Goal: Task Accomplishment & Management: Use online tool/utility

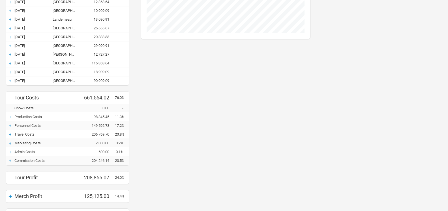
scroll to position [292, 0]
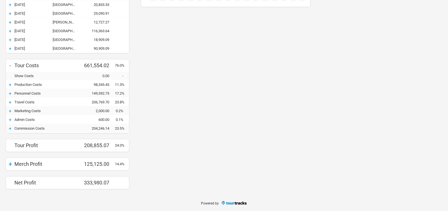
click at [10, 94] on div "+" at bounding box center [10, 94] width 8 height 6
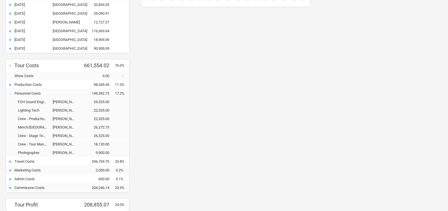
scroll to position [488, 181]
click at [32, 118] on div "Crew - Production Manager" at bounding box center [33, 119] width 38 height 4
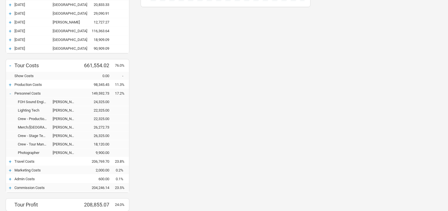
click at [32, 118] on div "Crew - Production Manager" at bounding box center [33, 119] width 38 height 4
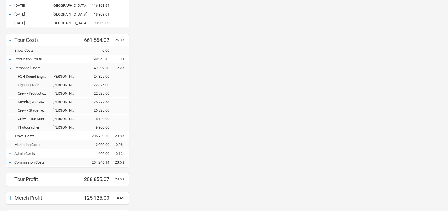
scroll to position [351, 0]
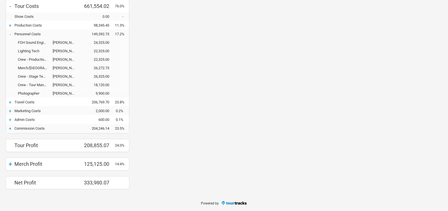
click at [23, 103] on div "Travel Costs" at bounding box center [47, 102] width 66 height 4
click at [11, 103] on div "+" at bounding box center [10, 103] width 8 height 6
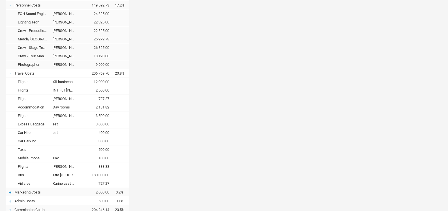
scroll to position [461, 0]
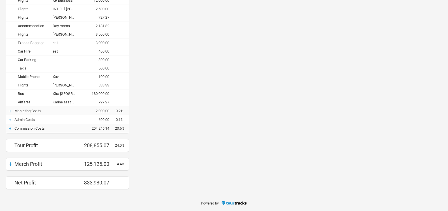
click at [9, 111] on div "+" at bounding box center [10, 111] width 8 height 6
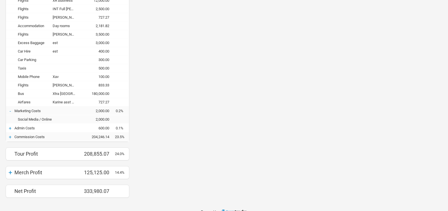
scroll to position [606, 181]
click at [11, 127] on div "+" at bounding box center [10, 129] width 8 height 6
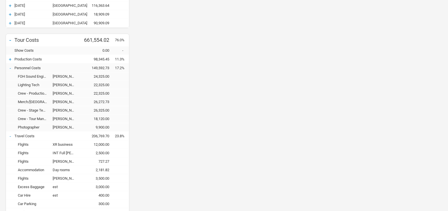
scroll to position [288, 0]
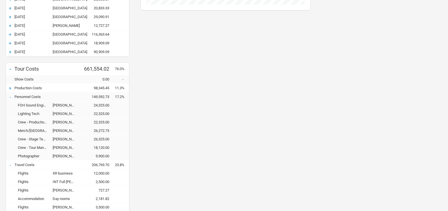
click at [10, 87] on div "+" at bounding box center [10, 88] width 8 height 6
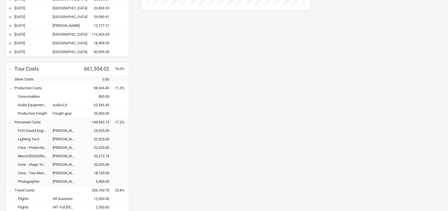
click at [270, 105] on div "Budget Show Profits" at bounding box center [225, 90] width 181 height 640
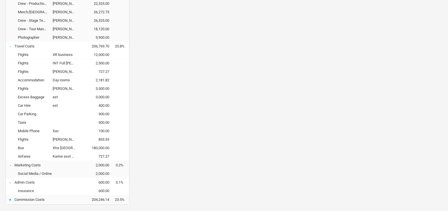
scroll to position [375, 0]
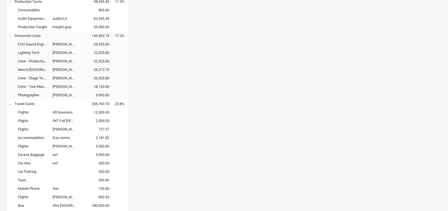
click at [198, 156] on div "Budget Show Profits" at bounding box center [225, 4] width 181 height 640
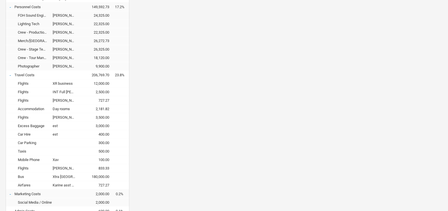
scroll to position [346, 0]
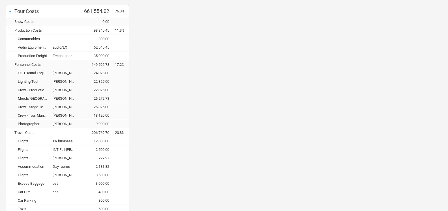
click at [228, 128] on div "Budget Show Profits" at bounding box center [225, 32] width 181 height 640
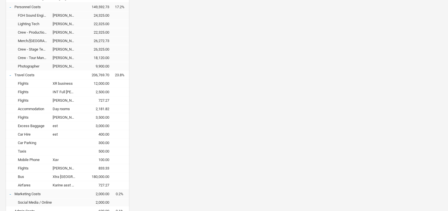
scroll to position [433, 0]
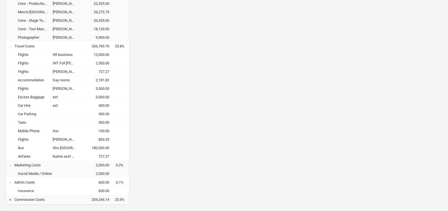
click at [119, 182] on div "0.1%" at bounding box center [122, 182] width 14 height 4
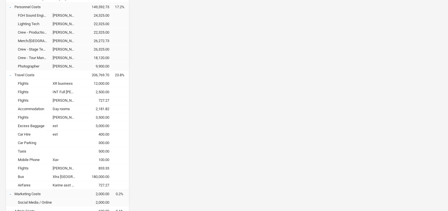
scroll to position [504, 0]
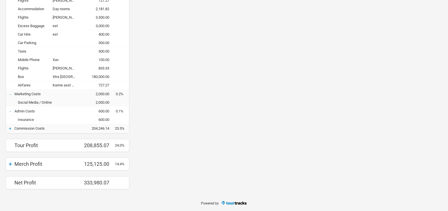
click at [10, 130] on div "+" at bounding box center [10, 129] width 8 height 6
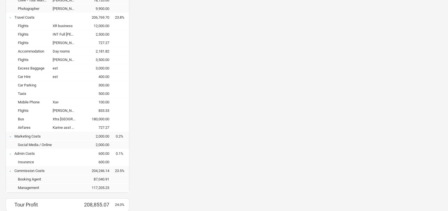
scroll to position [521, 0]
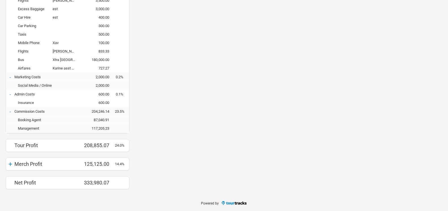
click at [9, 165] on div "+" at bounding box center [10, 164] width 8 height 8
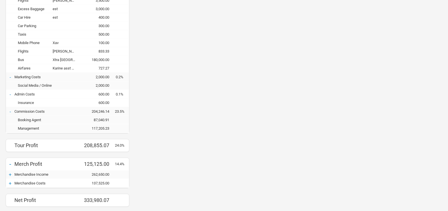
scroll to position [675, 181]
click at [10, 173] on div "+" at bounding box center [10, 175] width 8 height 6
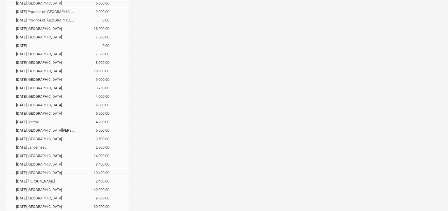
scroll to position [801, 0]
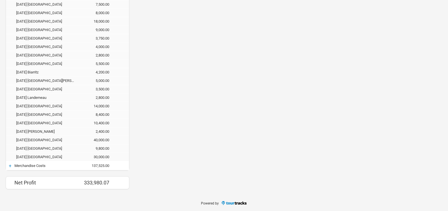
click at [12, 167] on div "+" at bounding box center [10, 166] width 8 height 6
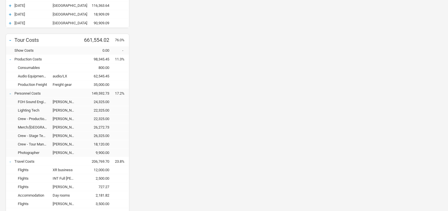
scroll to position [375, 0]
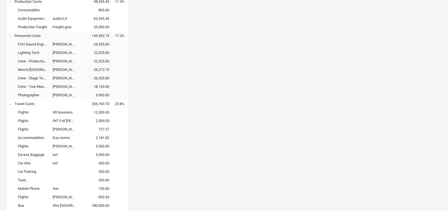
click at [67, 121] on div "INT Full [PERSON_NAME], [PERSON_NAME], MON," at bounding box center [67, 121] width 28 height 4
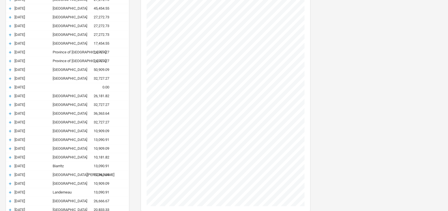
scroll to position [115, 0]
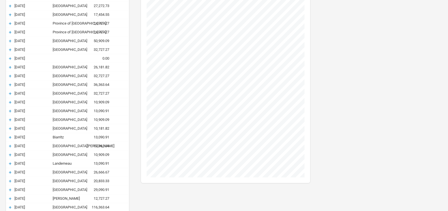
click at [121, 210] on div "+ [DATE] Bruxelles 116,363.64" at bounding box center [67, 207] width 123 height 8
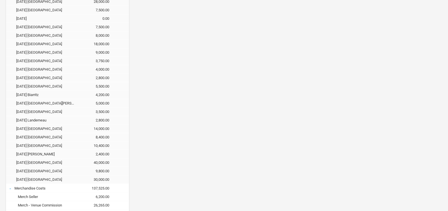
scroll to position [827, 0]
